Goal: Check status: Check status

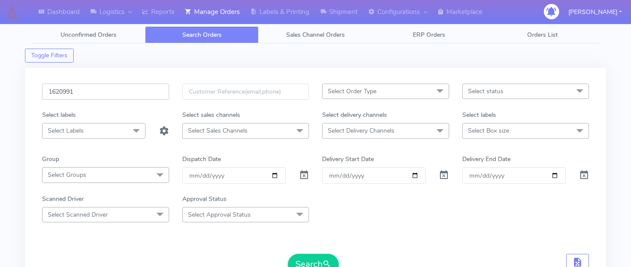
click at [135, 88] on input "1620991" at bounding box center [105, 92] width 127 height 16
paste input "1626503"
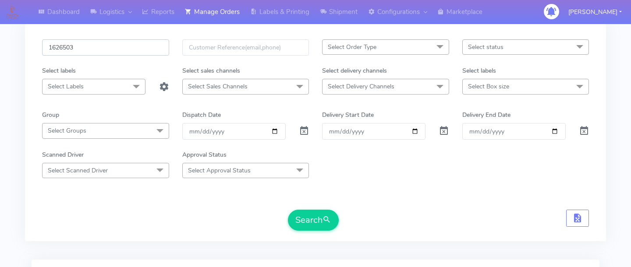
scroll to position [46, 0]
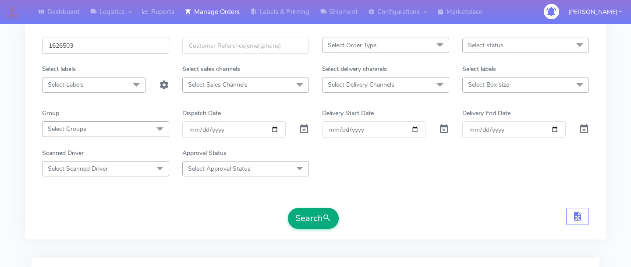
type input "1626503"
click at [320, 214] on button "Search" at bounding box center [313, 218] width 51 height 21
click at [397, 189] on form "1626503 Select Order Type Select All MEALS ATAVI One Off Pasta Club Gift Kit Ev…" at bounding box center [315, 133] width 546 height 191
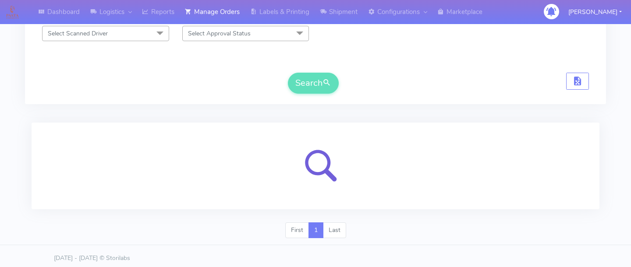
scroll to position [183, 0]
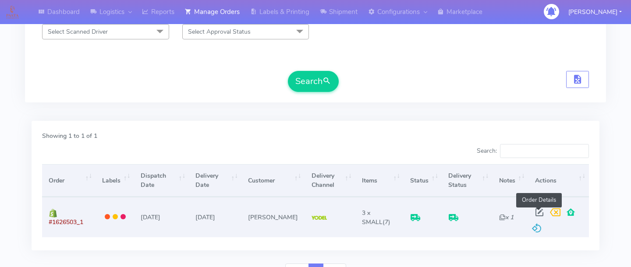
click at [533, 211] on span at bounding box center [539, 214] width 16 height 8
select select "5"
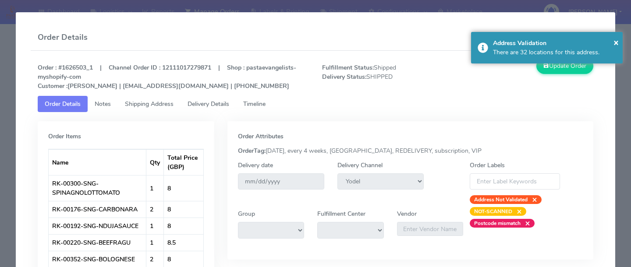
click at [215, 108] on link "Delivery Details" at bounding box center [208, 104] width 56 height 16
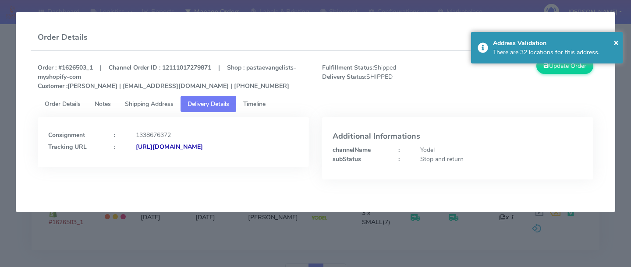
click at [252, 103] on span "Timeline" at bounding box center [254, 104] width 22 height 8
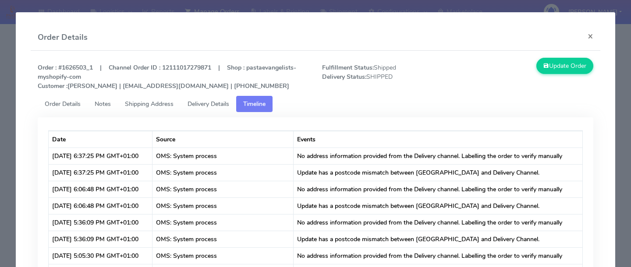
click at [625, 199] on modal-container "Order Details × Order : #1626503_1 | Channel Order ID : 12111017279871 | Shop :…" at bounding box center [315, 133] width 631 height 267
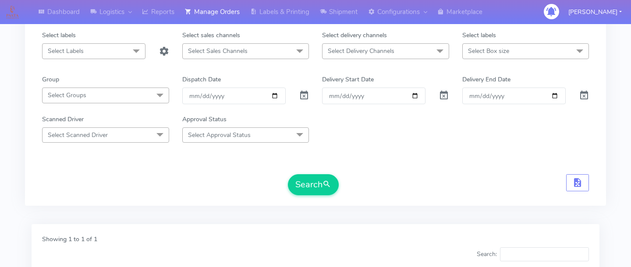
scroll to position [0, 0]
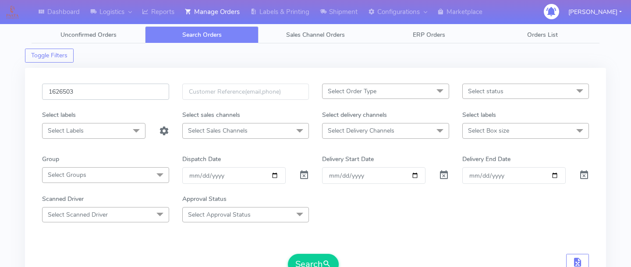
click at [85, 94] on input "1626503" at bounding box center [105, 92] width 127 height 16
